Goal: Book appointment/travel/reservation

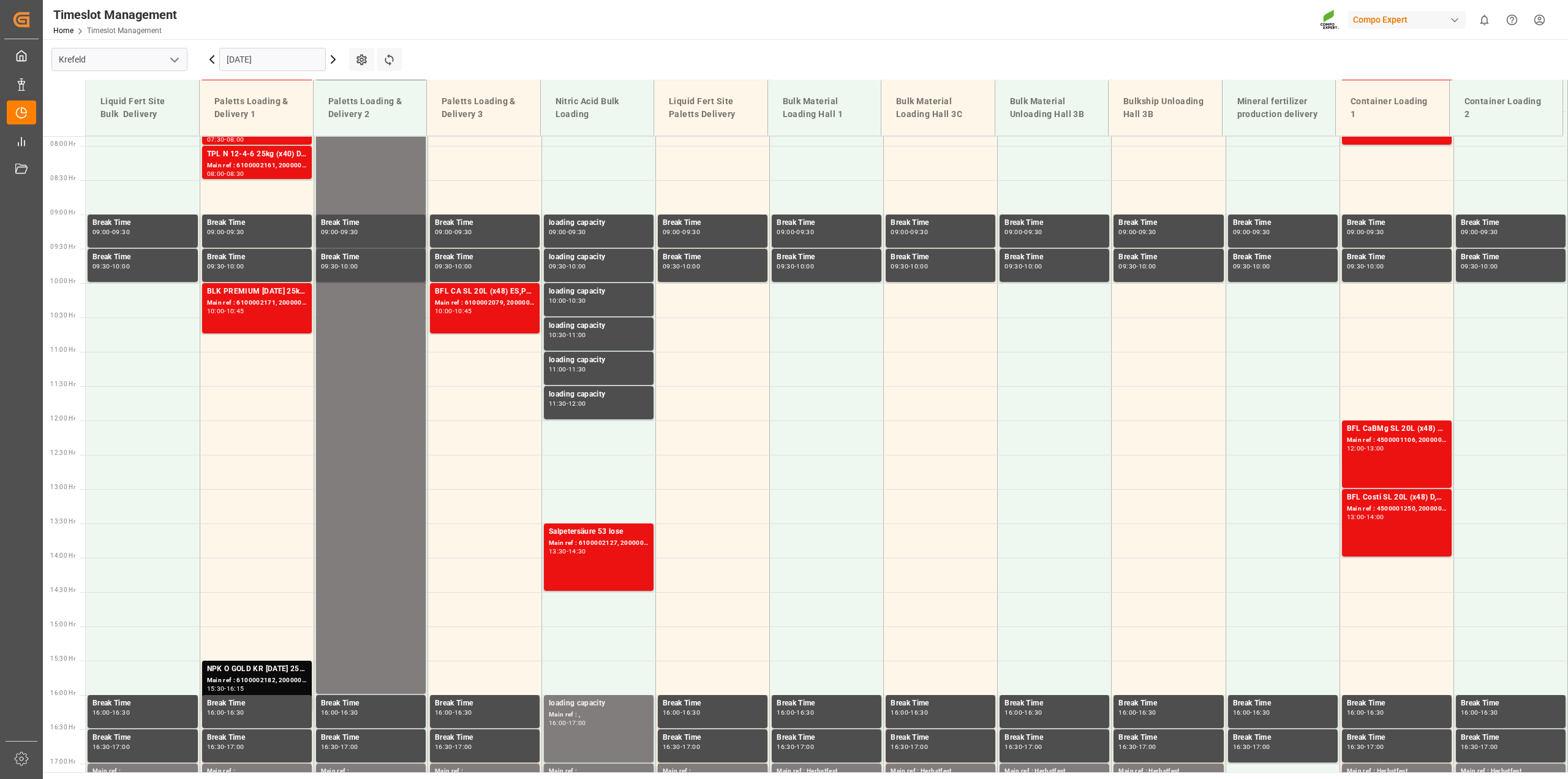
scroll to position [662, 0]
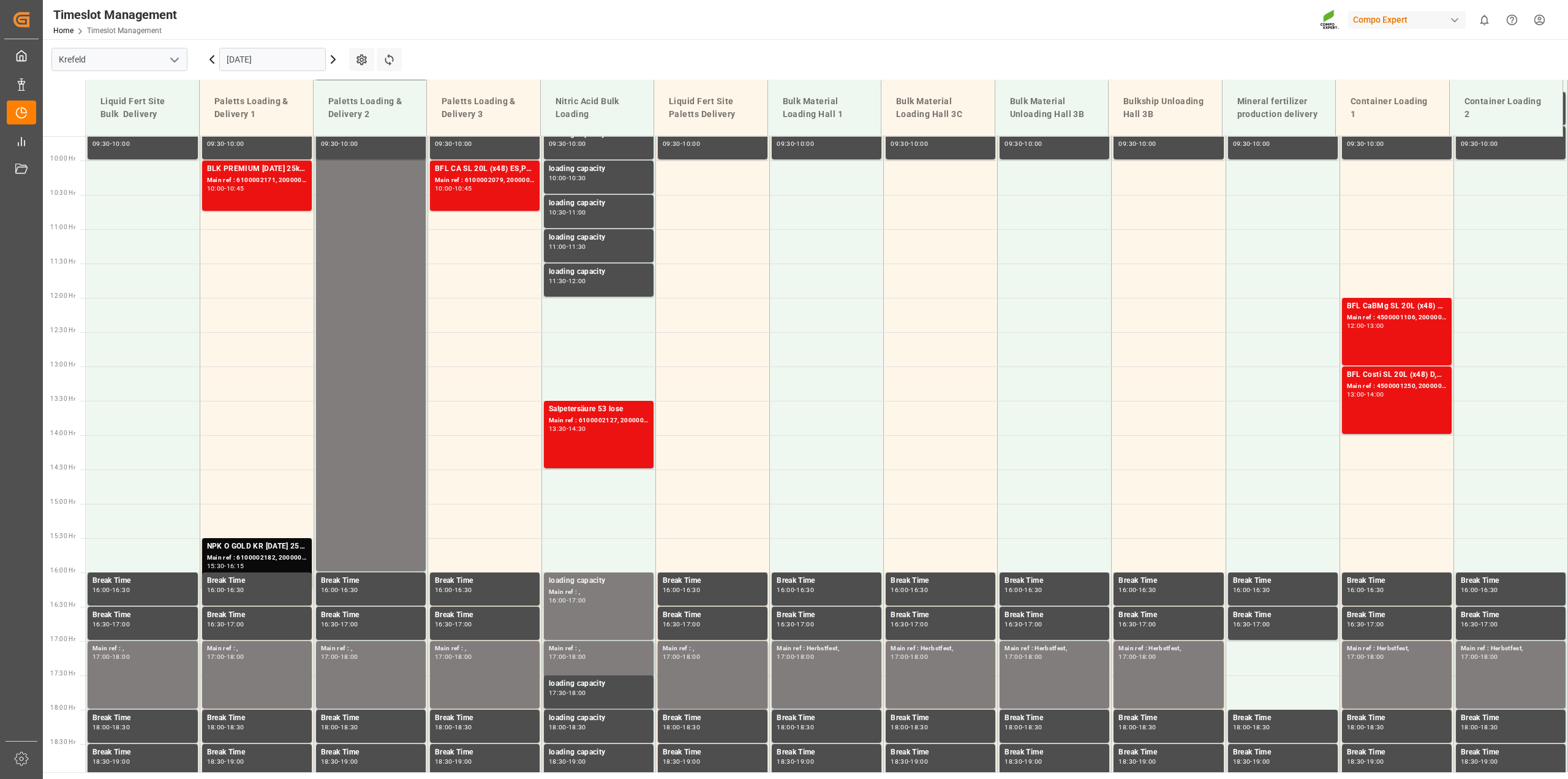
click at [280, 61] on input "[DATE]" at bounding box center [272, 59] width 107 height 24
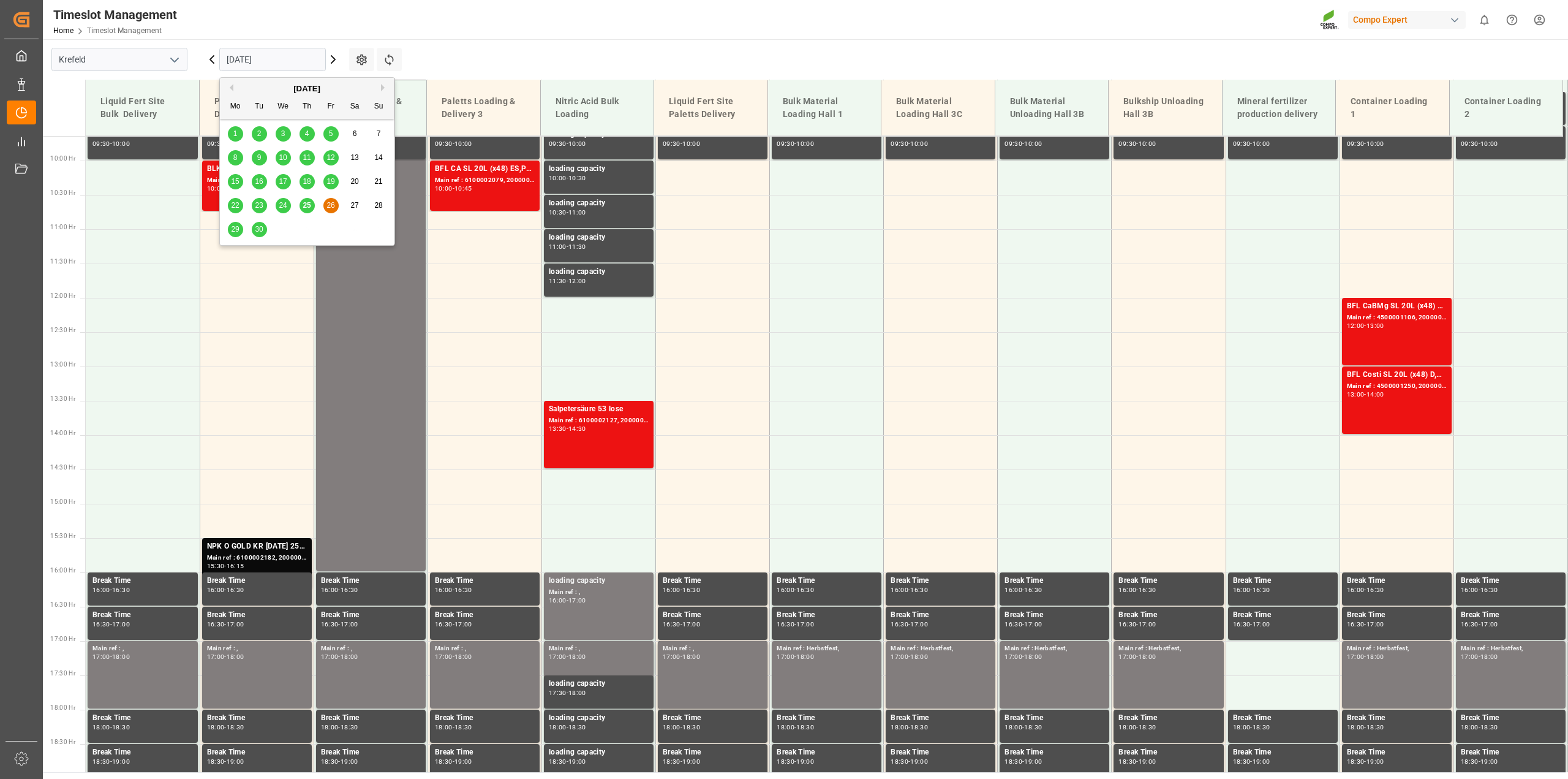
click at [304, 207] on span "25" at bounding box center [306, 205] width 8 height 9
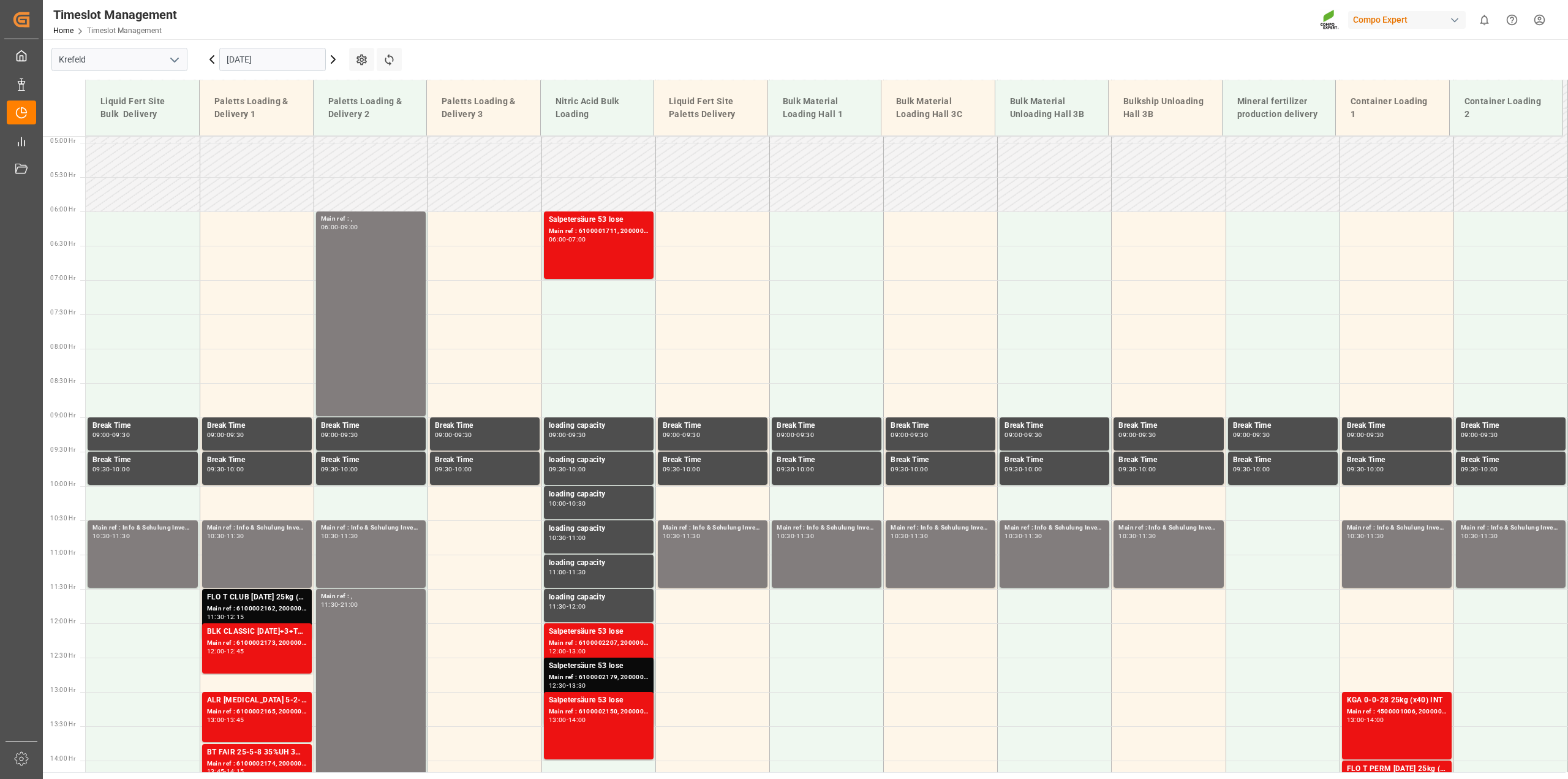
scroll to position [363, 0]
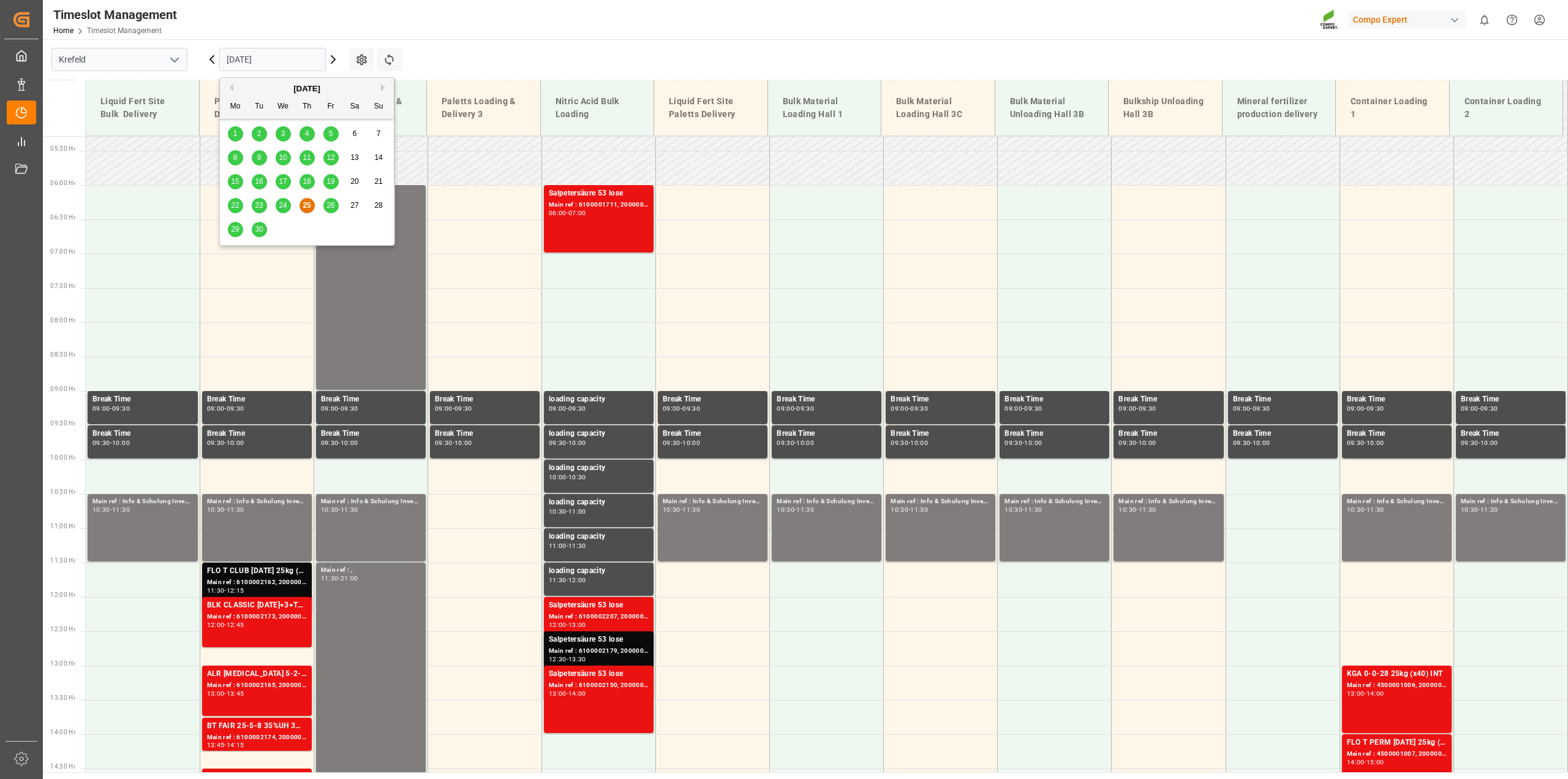
click at [240, 57] on input "[DATE]" at bounding box center [272, 59] width 107 height 24
click at [281, 201] on span "24" at bounding box center [282, 205] width 8 height 9
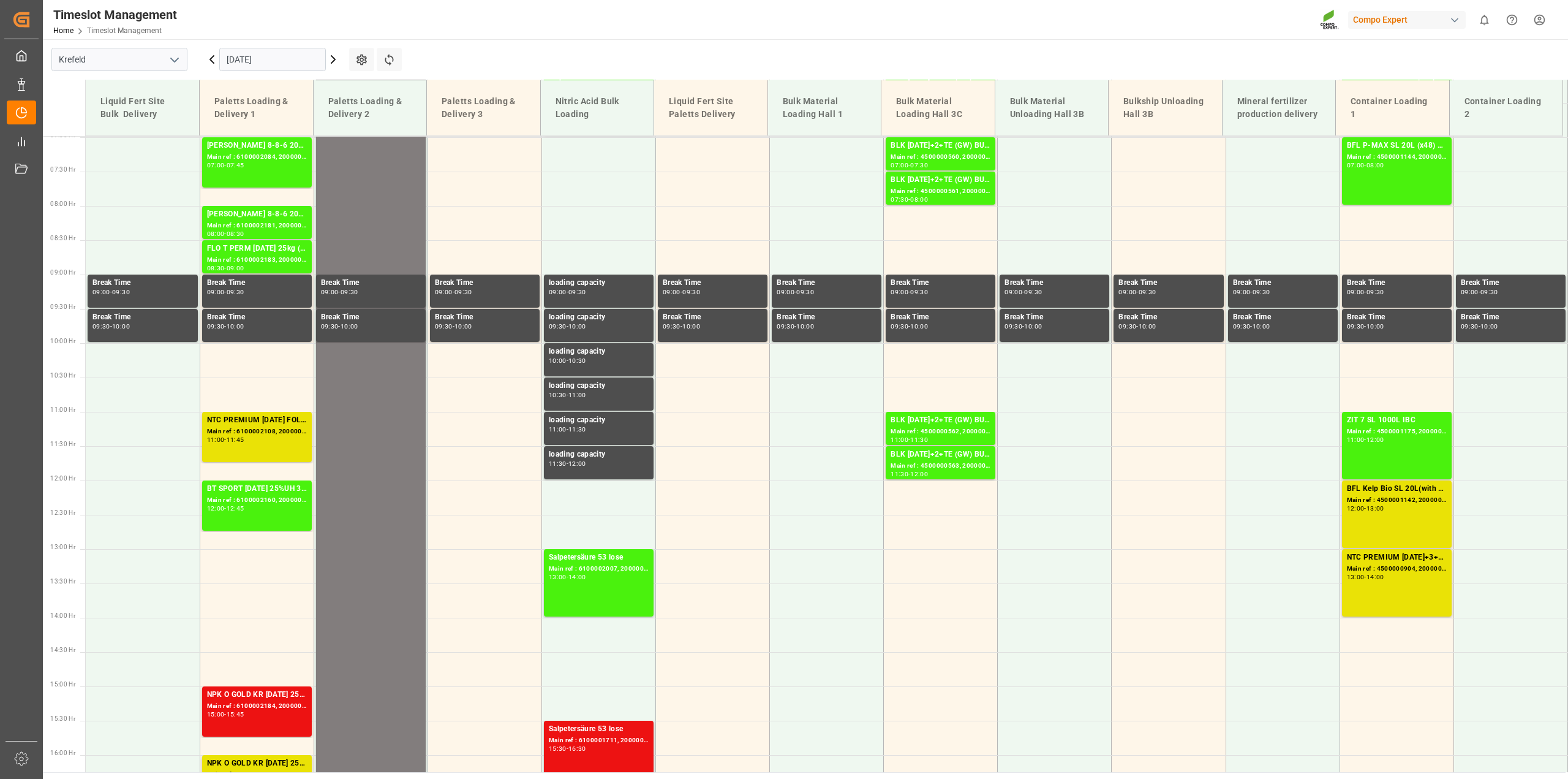
scroll to position [485, 0]
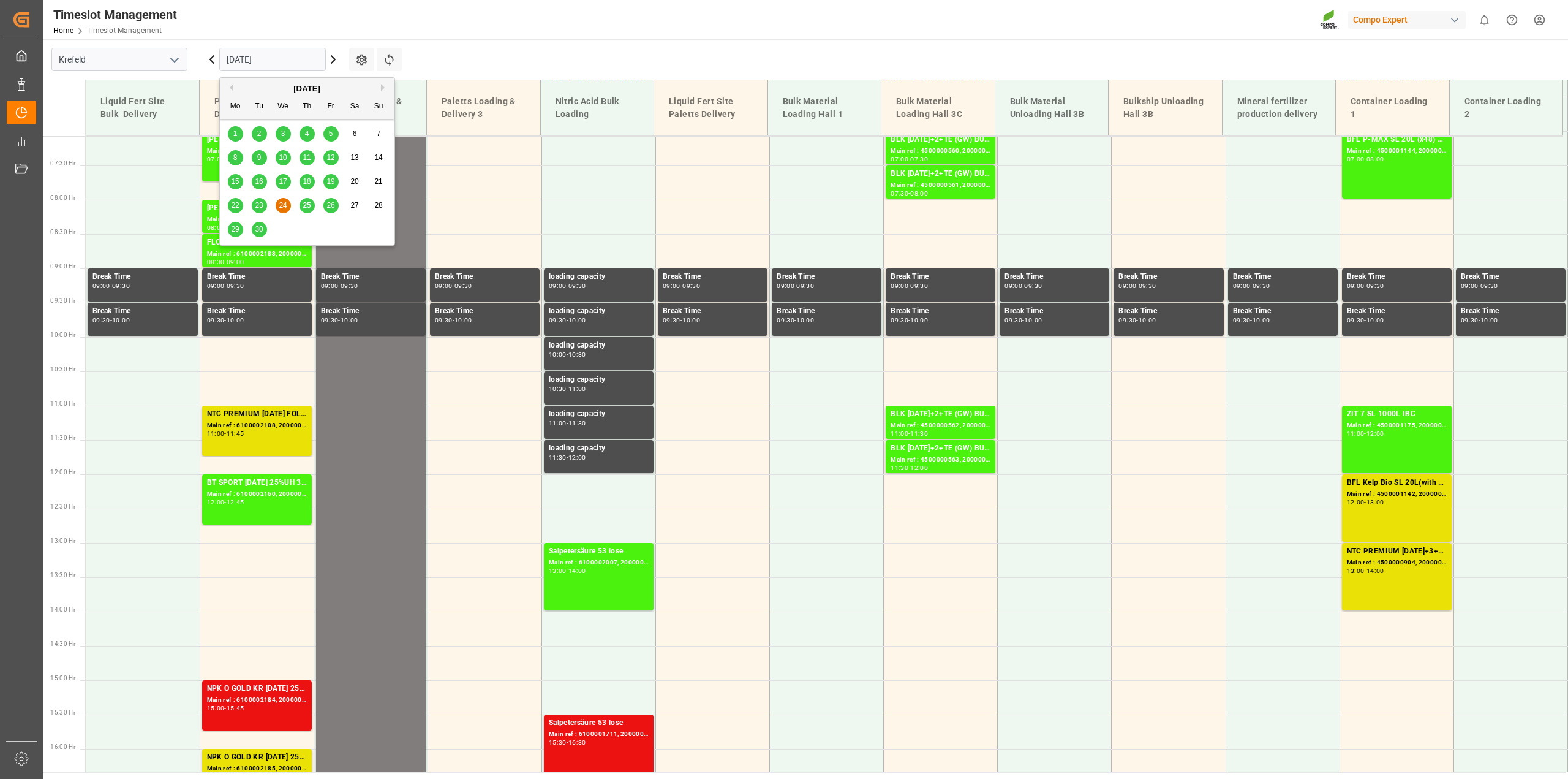
click at [302, 58] on input "[DATE]" at bounding box center [272, 59] width 107 height 24
click at [304, 203] on span "25" at bounding box center [306, 205] width 8 height 9
